Goal: Task Accomplishment & Management: Manage account settings

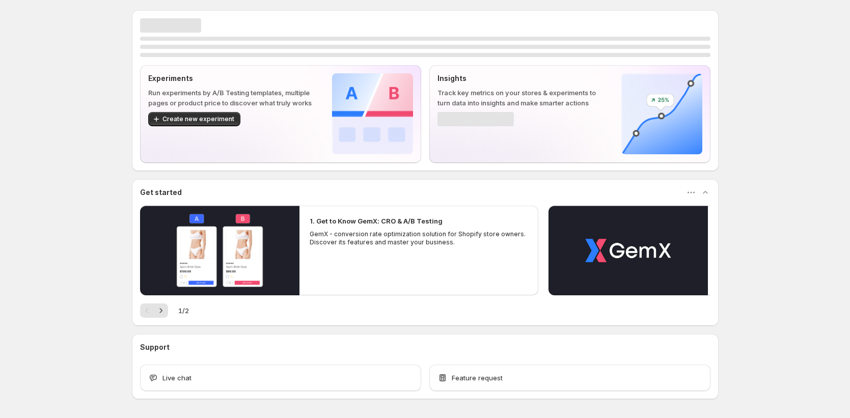
scroll to position [36, 0]
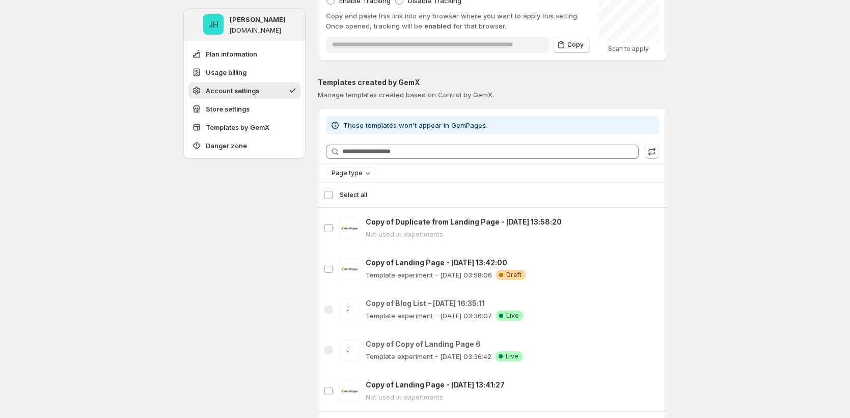
scroll to position [1192, 0]
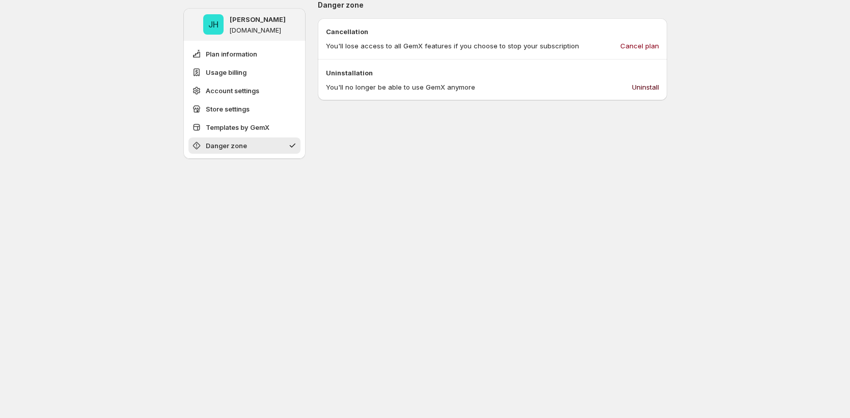
click at [648, 83] on span "Uninstall" at bounding box center [645, 87] width 27 height 10
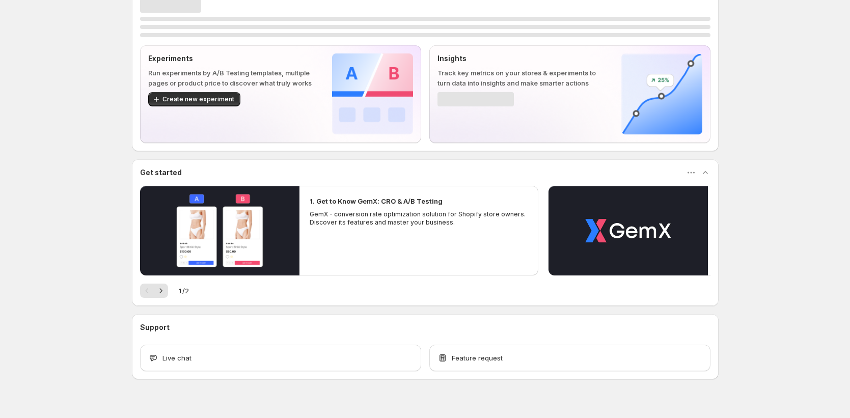
scroll to position [36, 0]
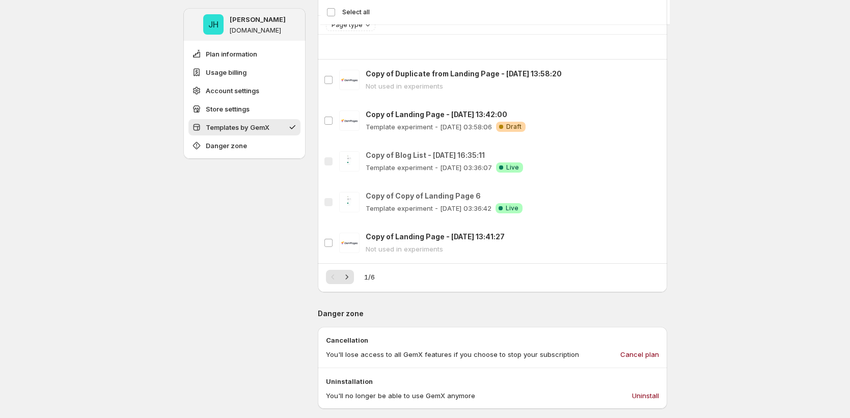
scroll to position [1064, 0]
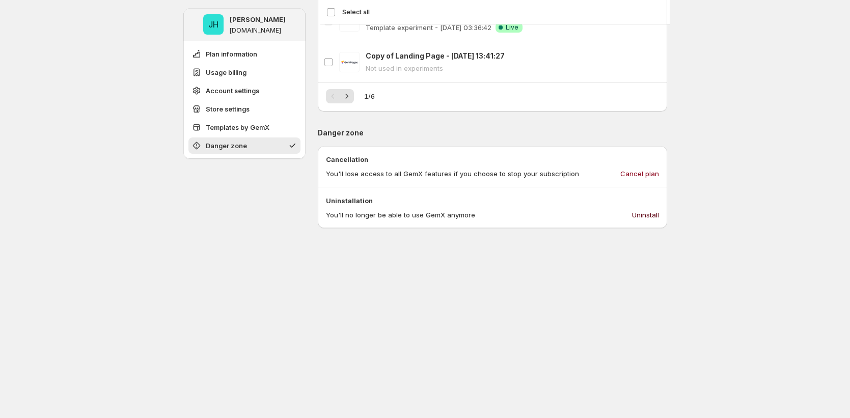
click at [648, 216] on span "Uninstall" at bounding box center [645, 215] width 27 height 10
click at [641, 215] on span "Uninstall" at bounding box center [645, 215] width 27 height 10
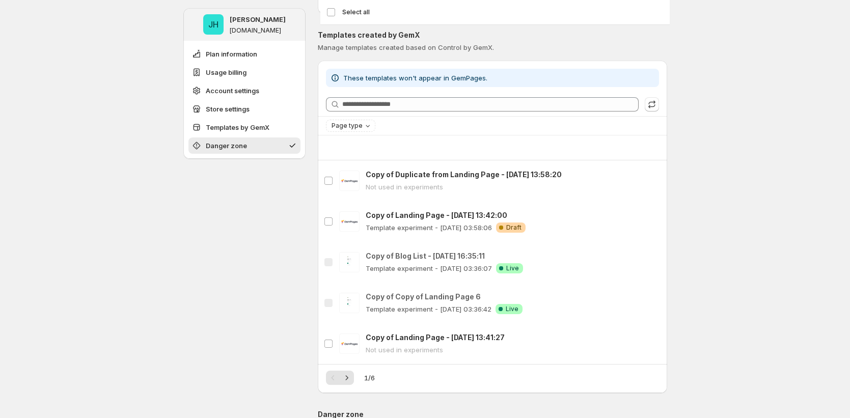
scroll to position [1062, 0]
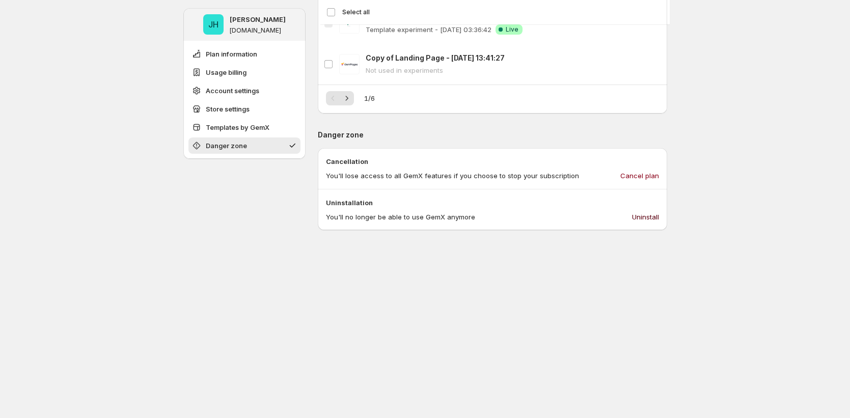
click at [649, 216] on span "Uninstall" at bounding box center [645, 217] width 27 height 10
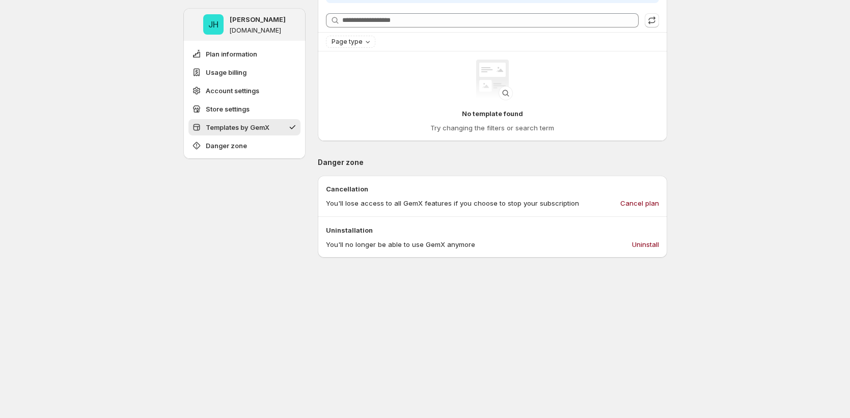
scroll to position [1024, 0]
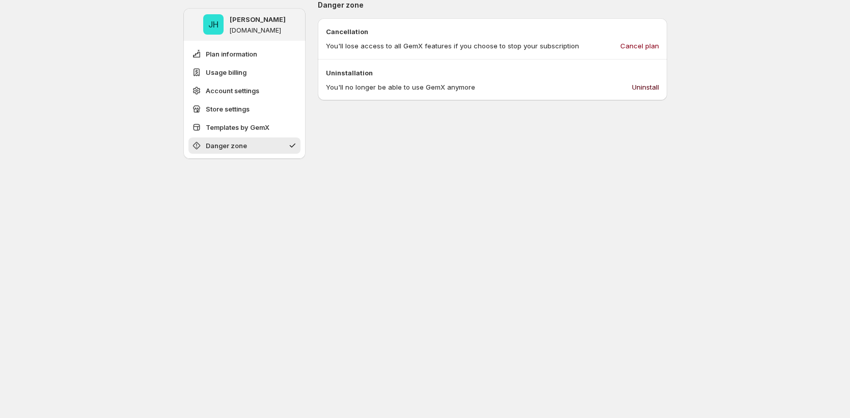
click at [656, 92] on button "Uninstall" at bounding box center [645, 87] width 39 height 16
